Goal: Find specific page/section: Find specific page/section

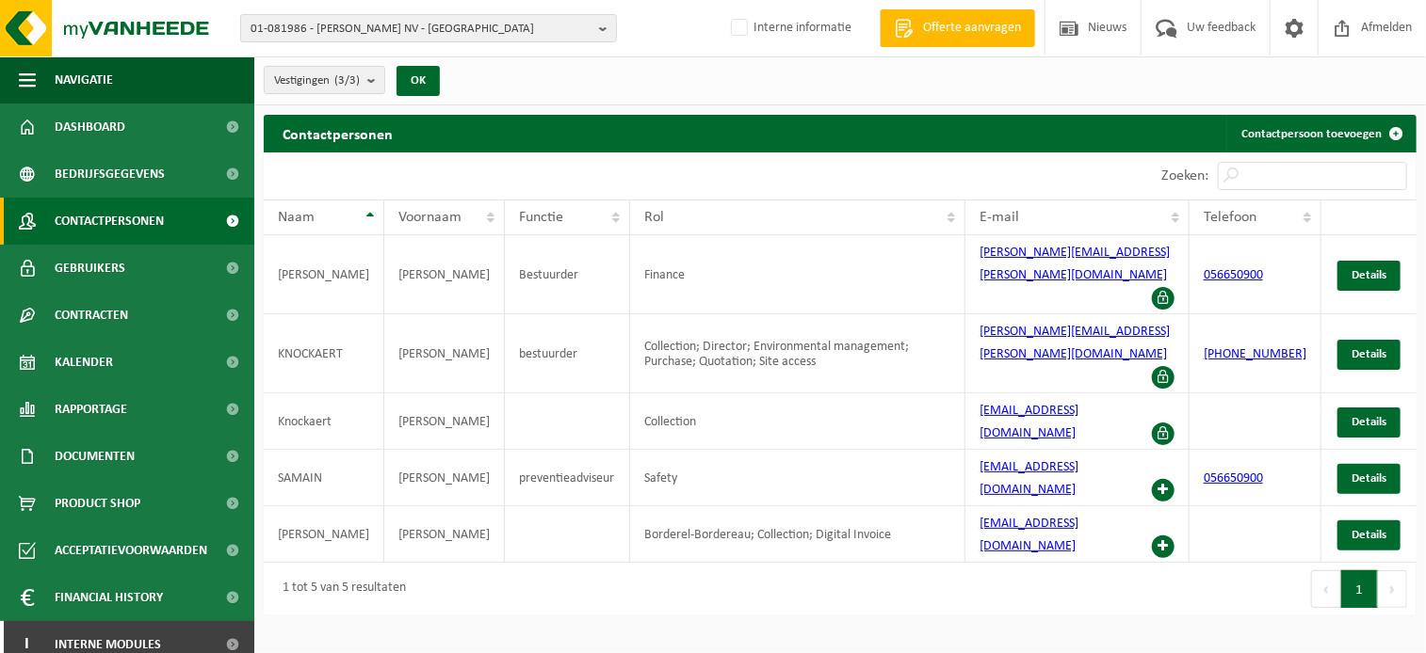
click at [356, 31] on span "01-081986 - [PERSON_NAME] NV - [GEOGRAPHIC_DATA]" at bounding box center [420, 29] width 341 height 28
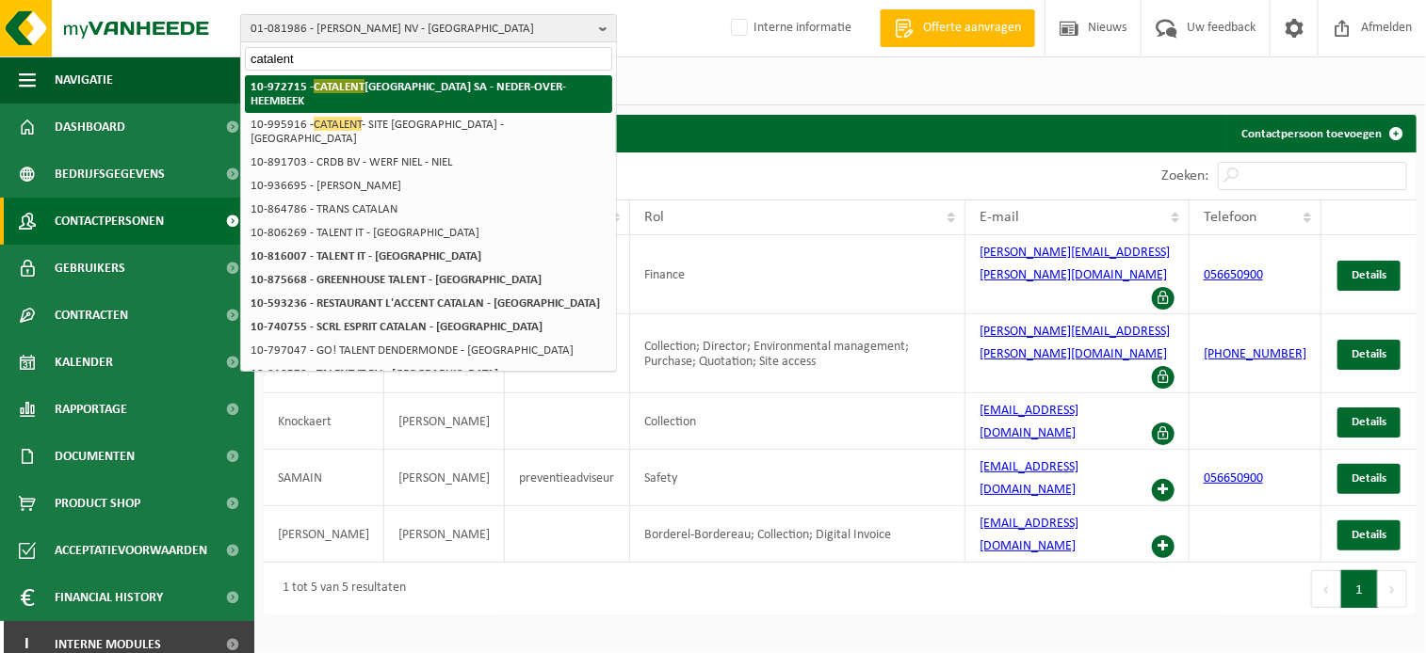
type input "catalent"
click at [322, 83] on span "CATALENT" at bounding box center [339, 86] width 51 height 14
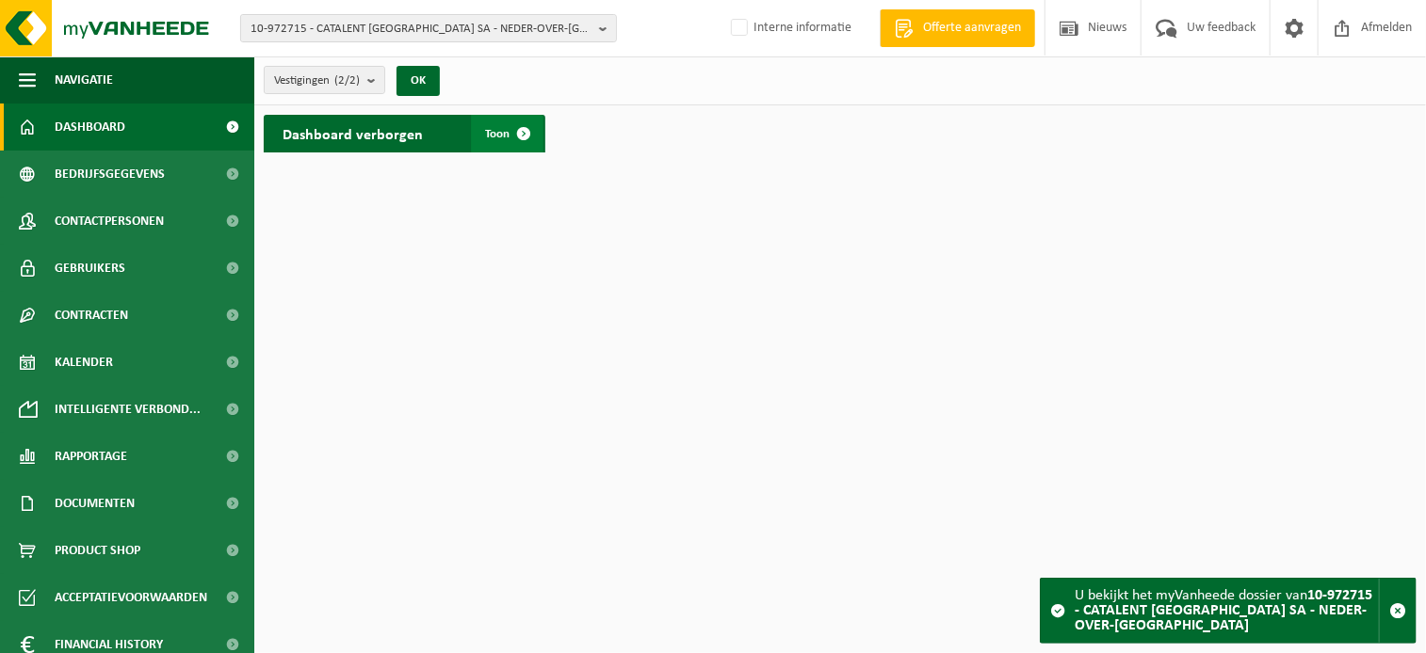
click at [526, 133] on span at bounding box center [525, 134] width 38 height 38
